Goal: Information Seeking & Learning: Learn about a topic

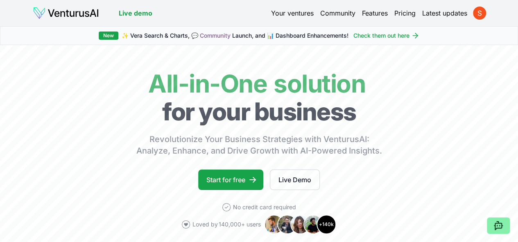
click at [290, 9] on link "Your ventures" at bounding box center [292, 13] width 43 height 10
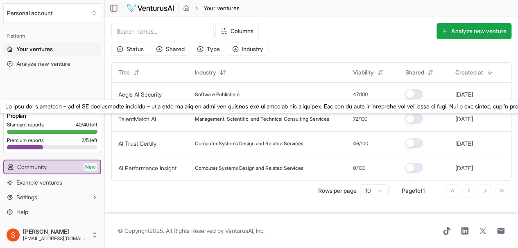
click at [145, 117] on link "TalentMatch AI" at bounding box center [137, 119] width 38 height 7
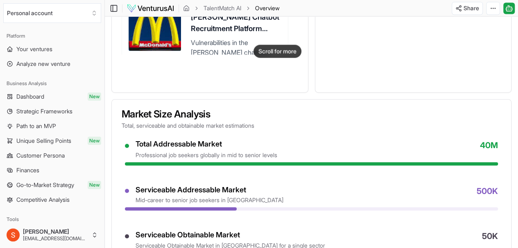
scroll to position [655, 0]
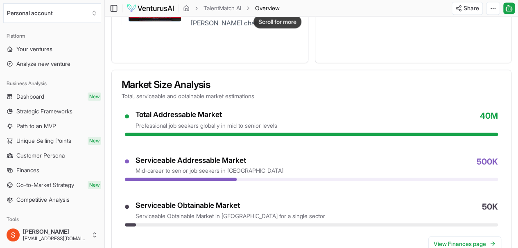
click at [48, 128] on span "Path to an MVP" at bounding box center [36, 126] width 40 height 8
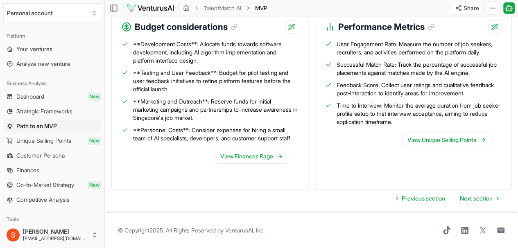
scroll to position [1125, 0]
click at [39, 184] on span "Go-to-Market Strategy" at bounding box center [45, 185] width 58 height 8
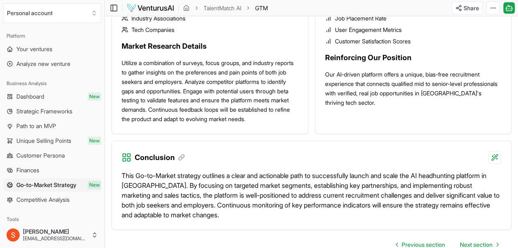
scroll to position [976, 0]
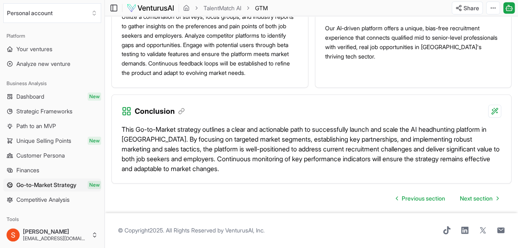
drag, startPoint x: 394, startPoint y: 143, endPoint x: 390, endPoint y: 173, distance: 30.6
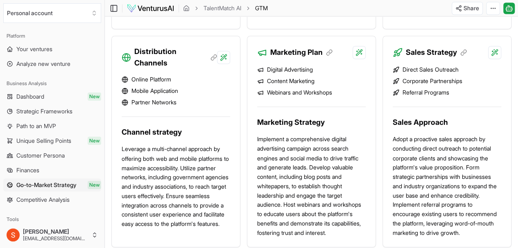
scroll to position [525, 0]
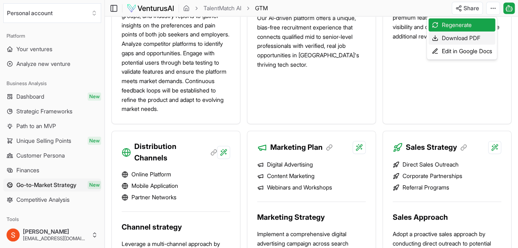
click at [483, 38] on div "Download PDF" at bounding box center [461, 38] width 67 height 13
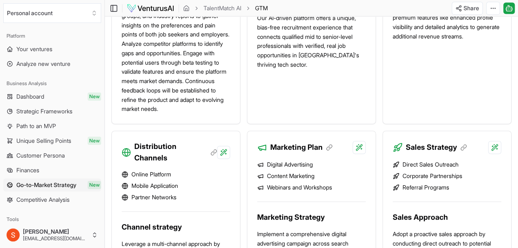
drag, startPoint x: 161, startPoint y: 61, endPoint x: 216, endPoint y: 11, distance: 74.6
click at [161, 61] on p "Utilize a combination of surveys, focus groups, and industry reports to gather …" at bounding box center [176, 58] width 109 height 112
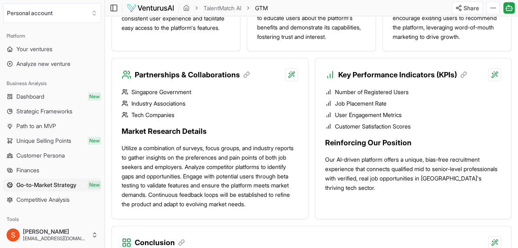
scroll to position [816, 0]
click at [62, 146] on link "Unique Selling Points New" at bounding box center [52, 140] width 98 height 13
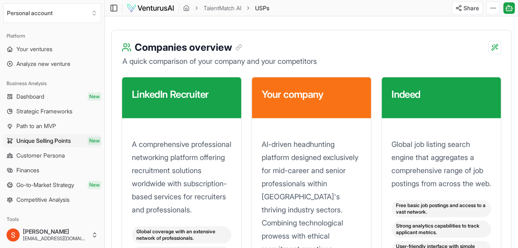
scroll to position [1120, 0]
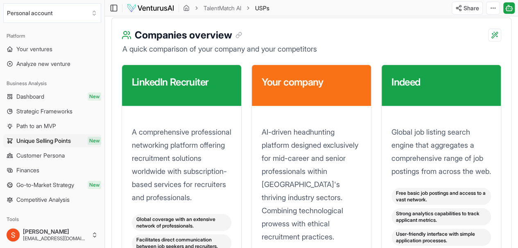
click at [61, 153] on span "Customer Persona" at bounding box center [40, 156] width 48 height 8
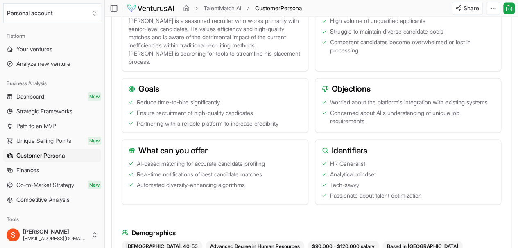
scroll to position [676, 0]
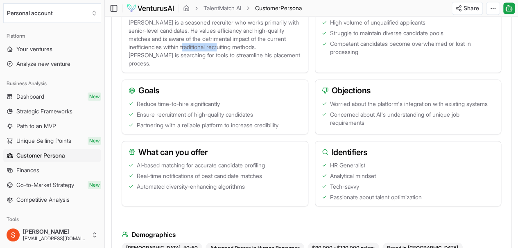
click at [239, 55] on p "[PERSON_NAME] is a seasoned recruiter who works primarily with senior-level can…" at bounding box center [215, 42] width 173 height 49
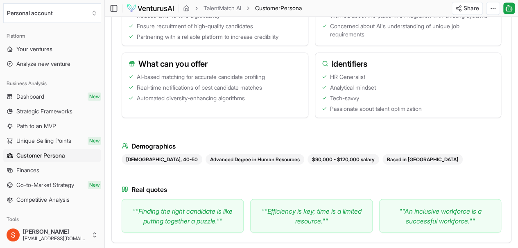
scroll to position [674, 0]
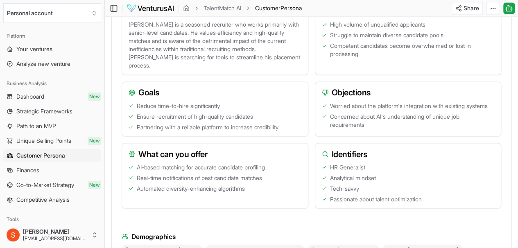
click at [202, 57] on p "[PERSON_NAME] is a seasoned recruiter who works primarily with senior-level can…" at bounding box center [215, 44] width 173 height 49
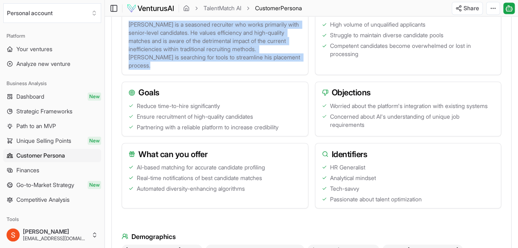
click at [202, 57] on p "[PERSON_NAME] is a seasoned recruiter who works primarily with senior-level can…" at bounding box center [215, 44] width 173 height 49
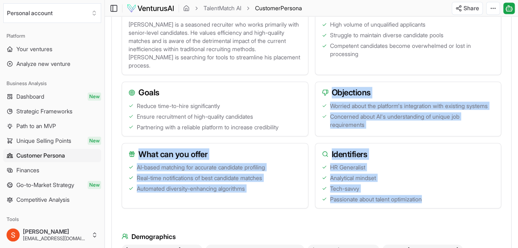
drag, startPoint x: 328, startPoint y: 160, endPoint x: 437, endPoint y: 213, distance: 121.5
click at [437, 213] on div "Background [PERSON_NAME] is a seasoned recruiter who works primarily with senio…" at bounding box center [312, 107] width 380 height 215
click at [437, 208] on div "HR Generalist Analytical mindset Tech-savvy Passionate about talent optimization" at bounding box center [408, 185] width 186 height 45
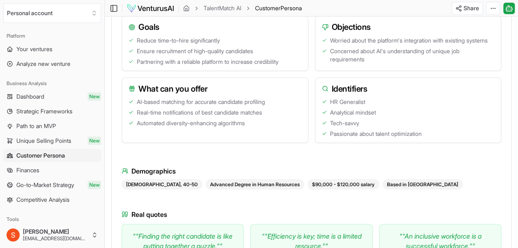
scroll to position [797, 0]
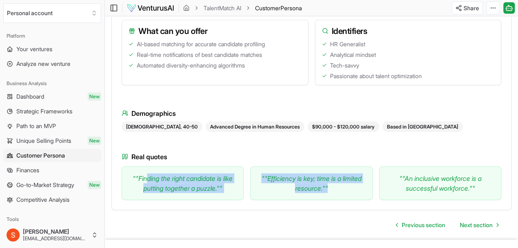
drag, startPoint x: 224, startPoint y: 185, endPoint x: 374, endPoint y: 194, distance: 149.4
click at [374, 194] on div "" "Finding the right candidate is like putting together a puzzle." " " "Efficie…" at bounding box center [312, 184] width 380 height 34
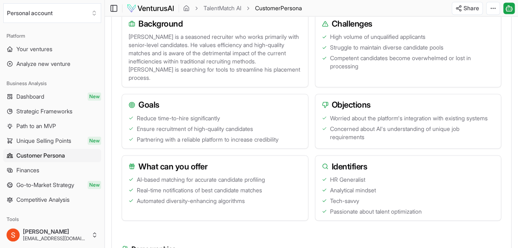
scroll to position [551, 0]
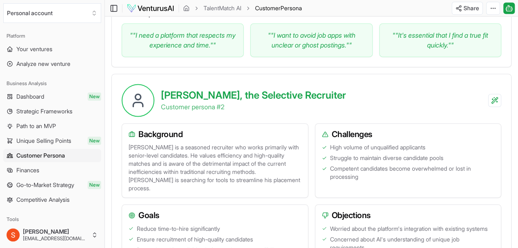
click at [52, 174] on link "Finances" at bounding box center [52, 170] width 98 height 13
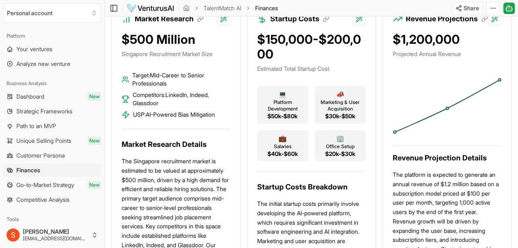
scroll to position [246, 0]
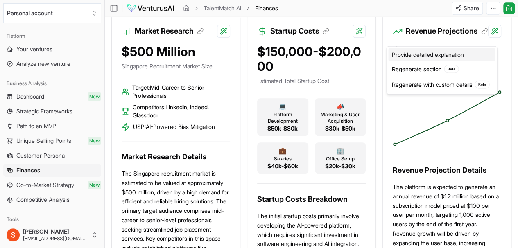
click at [449, 56] on div "Provide detailed explanation" at bounding box center [441, 54] width 107 height 13
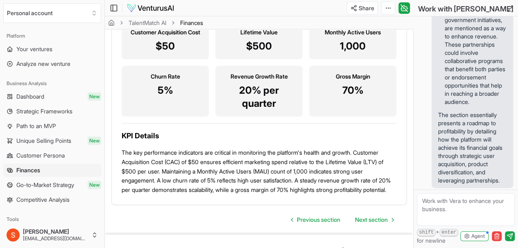
scroll to position [1146, 0]
